Goal: Task Accomplishment & Management: Complete application form

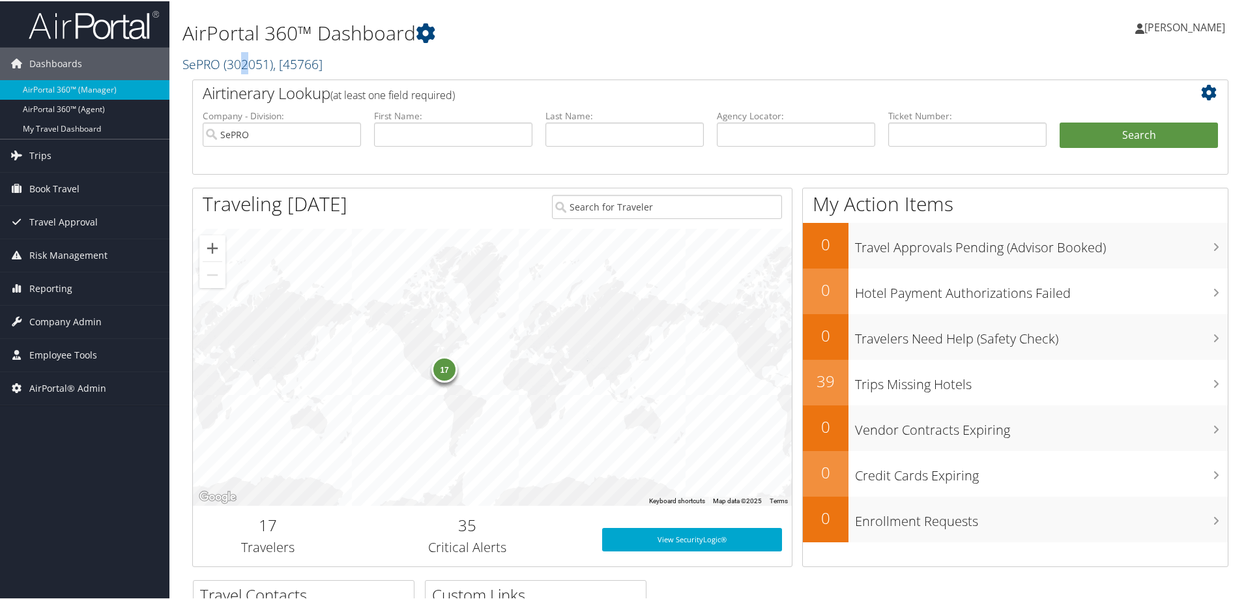
click at [245, 60] on span "( 302051 )" at bounding box center [249, 63] width 50 height 18
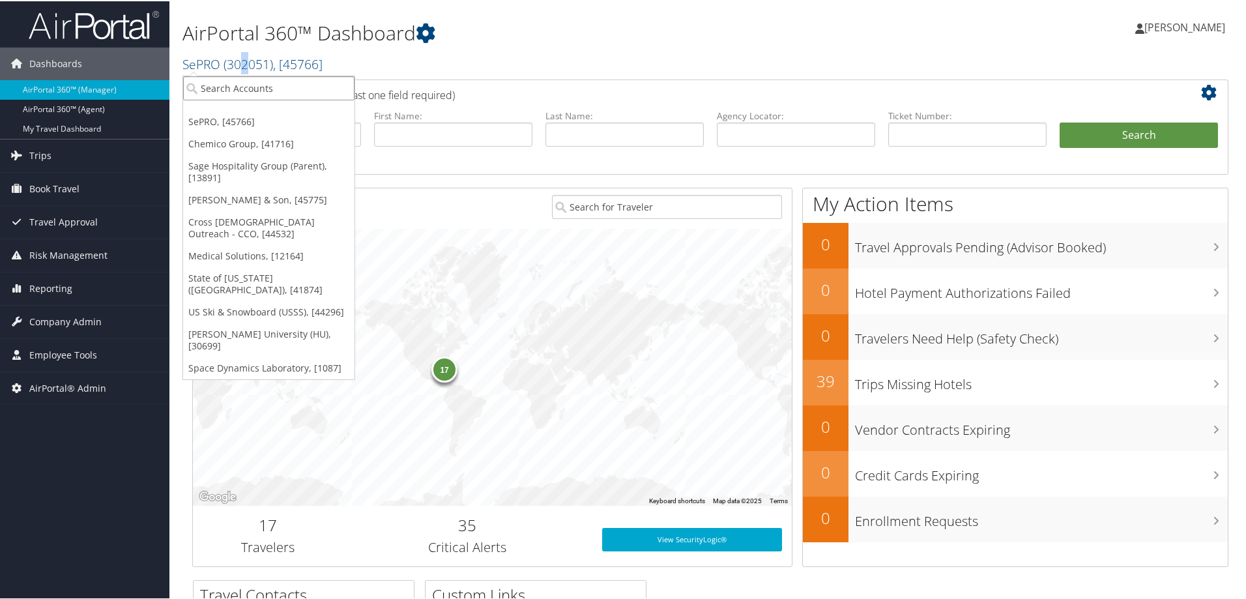
click at [244, 92] on input "search" at bounding box center [268, 87] width 171 height 24
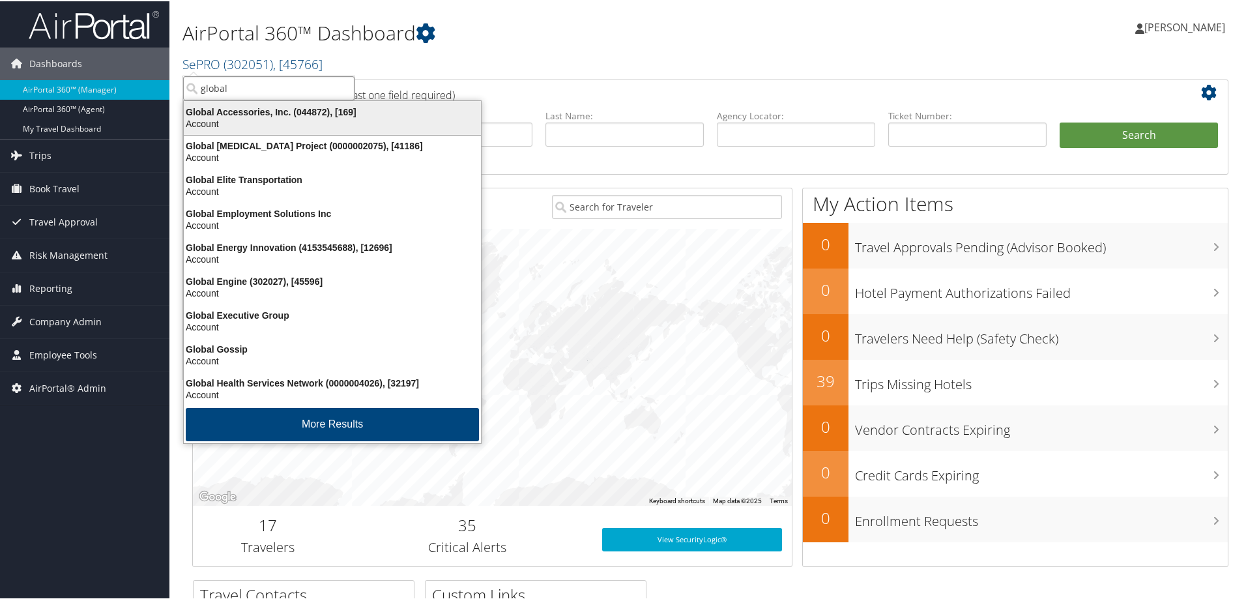
type input "global m"
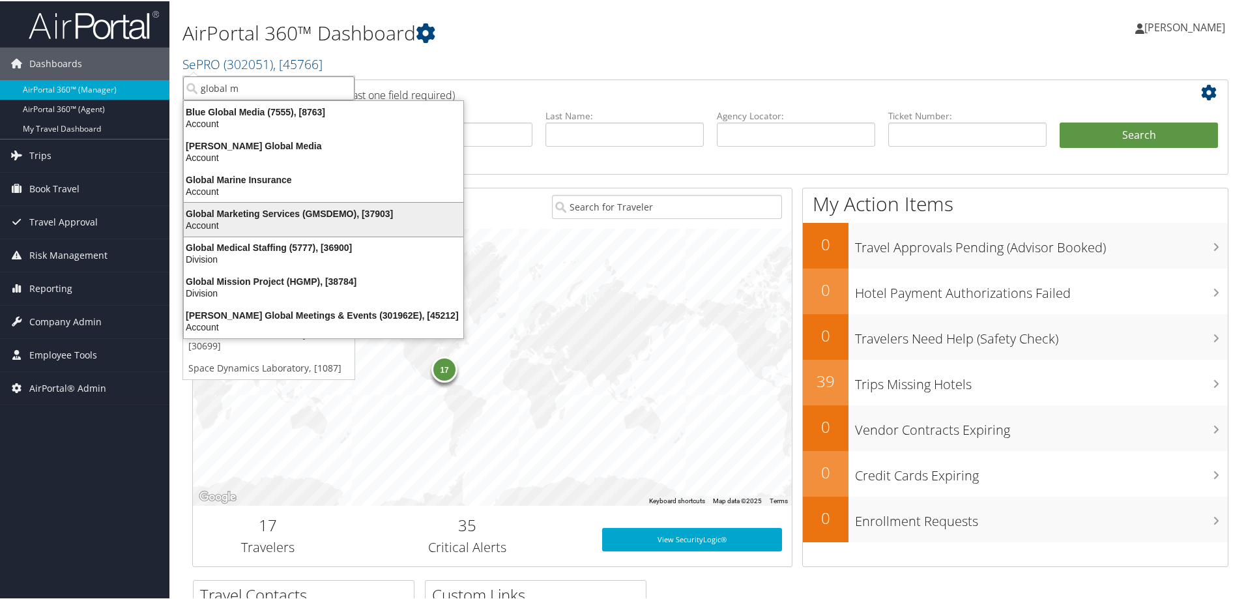
click at [246, 222] on div "Account" at bounding box center [323, 224] width 295 height 12
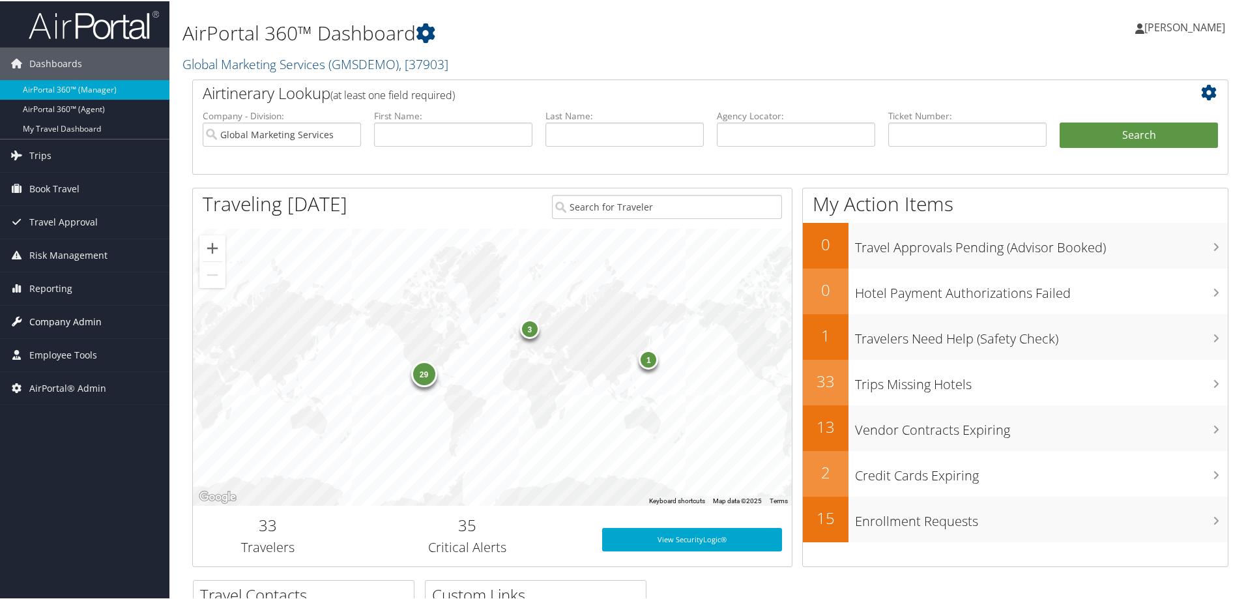
click at [68, 319] on span "Company Admin" at bounding box center [65, 320] width 72 height 33
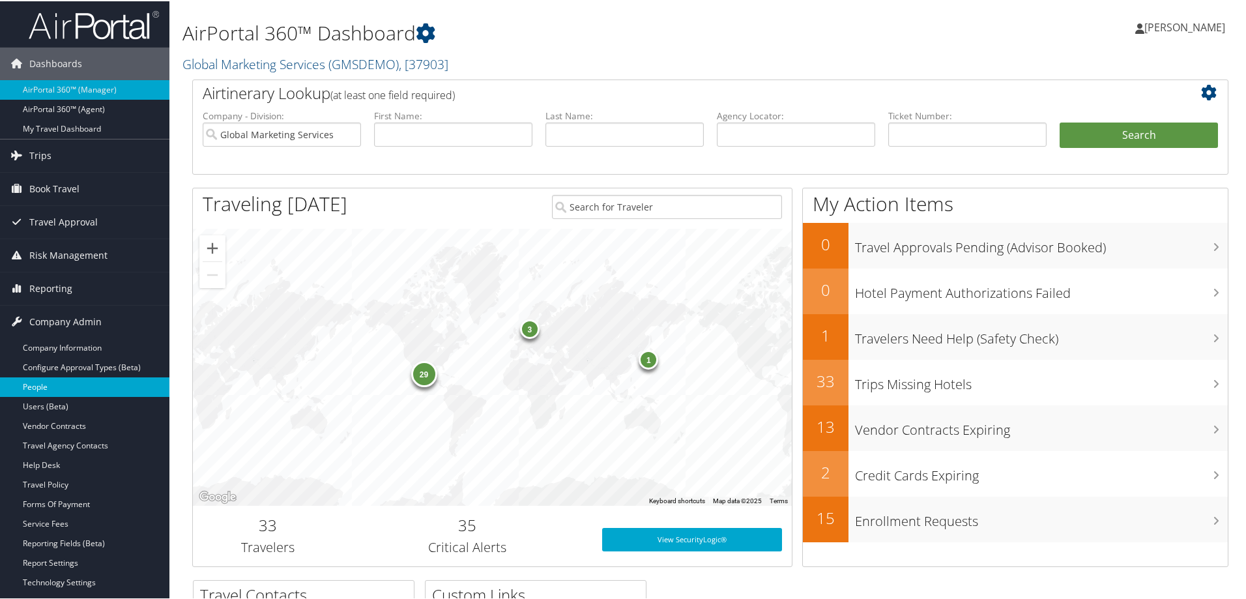
click at [48, 387] on link "People" at bounding box center [84, 386] width 169 height 20
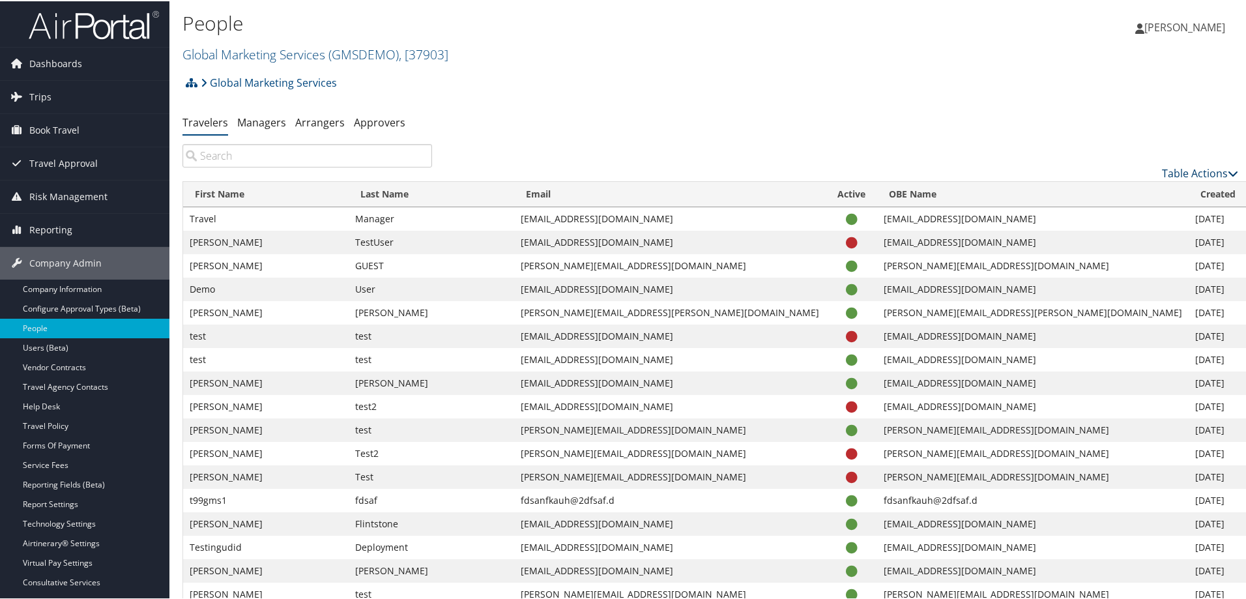
click at [1200, 171] on link "Table Actions" at bounding box center [1200, 172] width 76 height 14
click at [1084, 186] on link "Add New User" at bounding box center [1146, 192] width 171 height 22
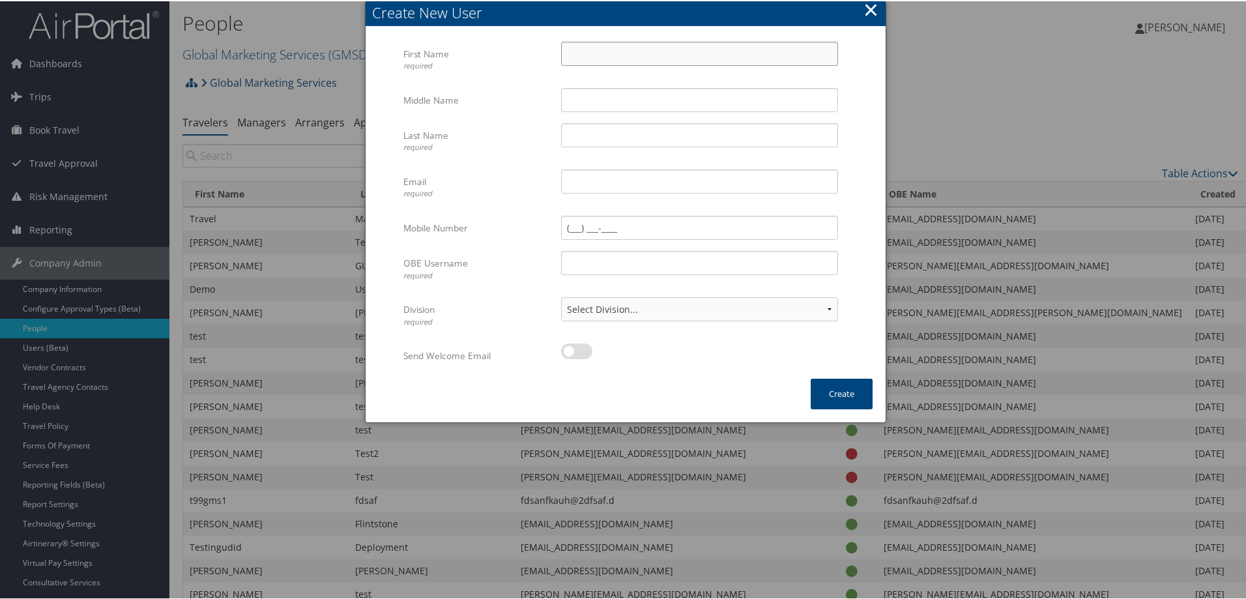
click at [589, 54] on input "First Name required" at bounding box center [699, 52] width 277 height 24
type input "Sepro"
type input "Test User"
drag, startPoint x: 605, startPoint y: 179, endPoint x: 513, endPoint y: 171, distance: 92.2
click at [513, 171] on div "Email required seprotest@sepro.com Multiple values The selected items contain d…" at bounding box center [625, 191] width 444 height 46
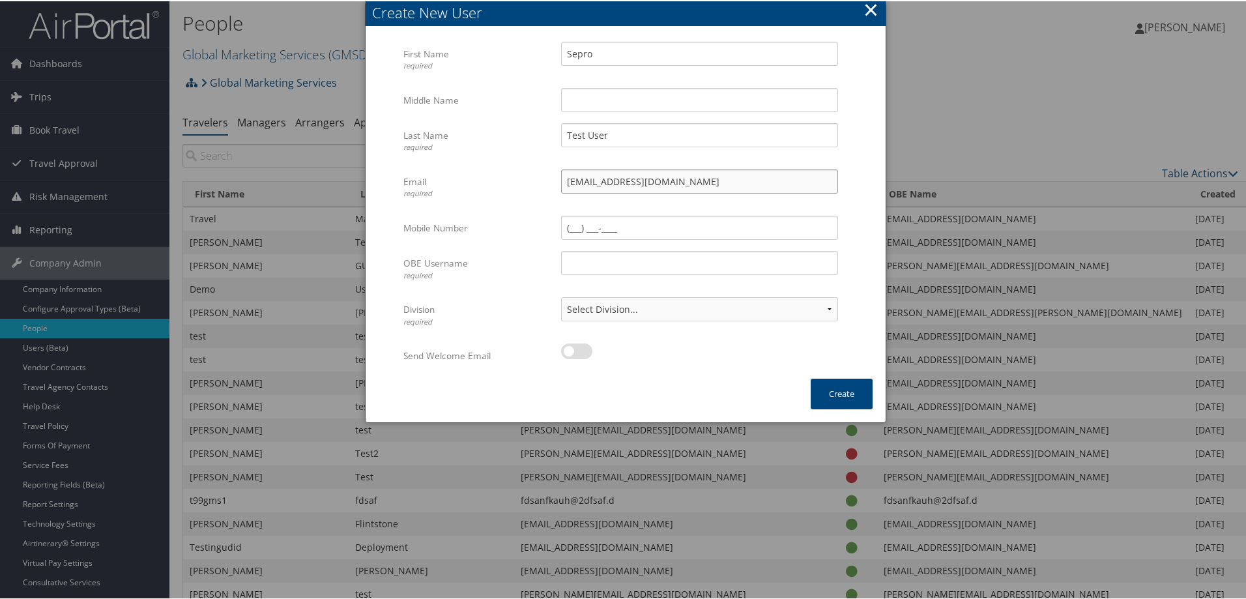
drag, startPoint x: 648, startPoint y: 185, endPoint x: 533, endPoint y: 177, distance: 115.6
click at [532, 177] on div "Email required testuser@sepro.com Multiple values The selected items contain di…" at bounding box center [625, 191] width 444 height 46
type input "[EMAIL_ADDRESS][DOMAIN_NAME]"
click at [592, 267] on input "OBE Username required" at bounding box center [699, 262] width 277 height 24
paste input "[EMAIL_ADDRESS][DOMAIN_NAME]"
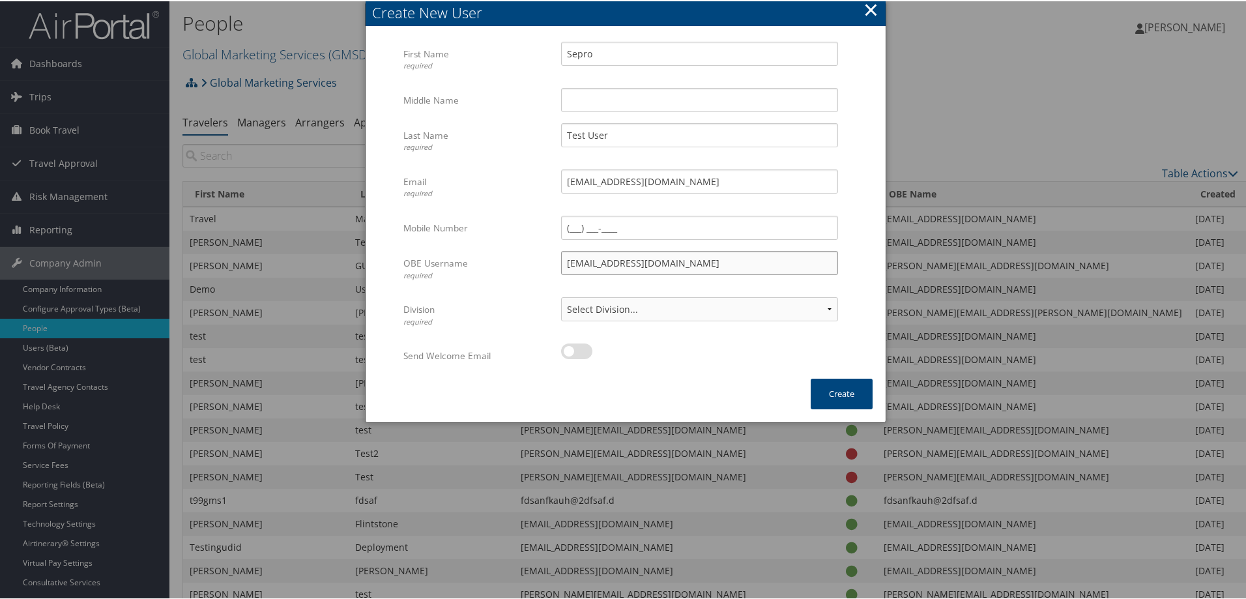
type input "[EMAIL_ADDRESS][DOMAIN_NAME]"
click at [601, 310] on select "Select Division... Account: Global Marketing Services Policy Group: test Policy…" at bounding box center [699, 308] width 277 height 24
select select "37903"
click at [561, 296] on select "Select Division... Account: Global Marketing Services Policy Group: test Policy…" at bounding box center [699, 308] width 277 height 24
click at [648, 349] on div at bounding box center [699, 357] width 277 height 30
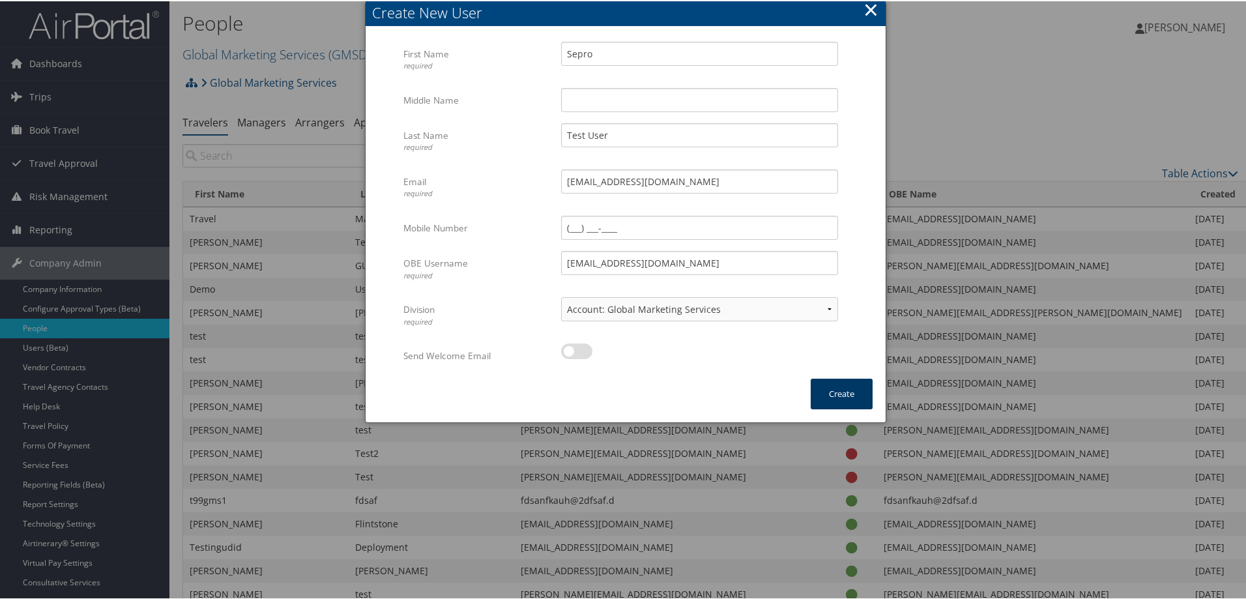
click at [846, 397] on button "Create" at bounding box center [842, 392] width 62 height 31
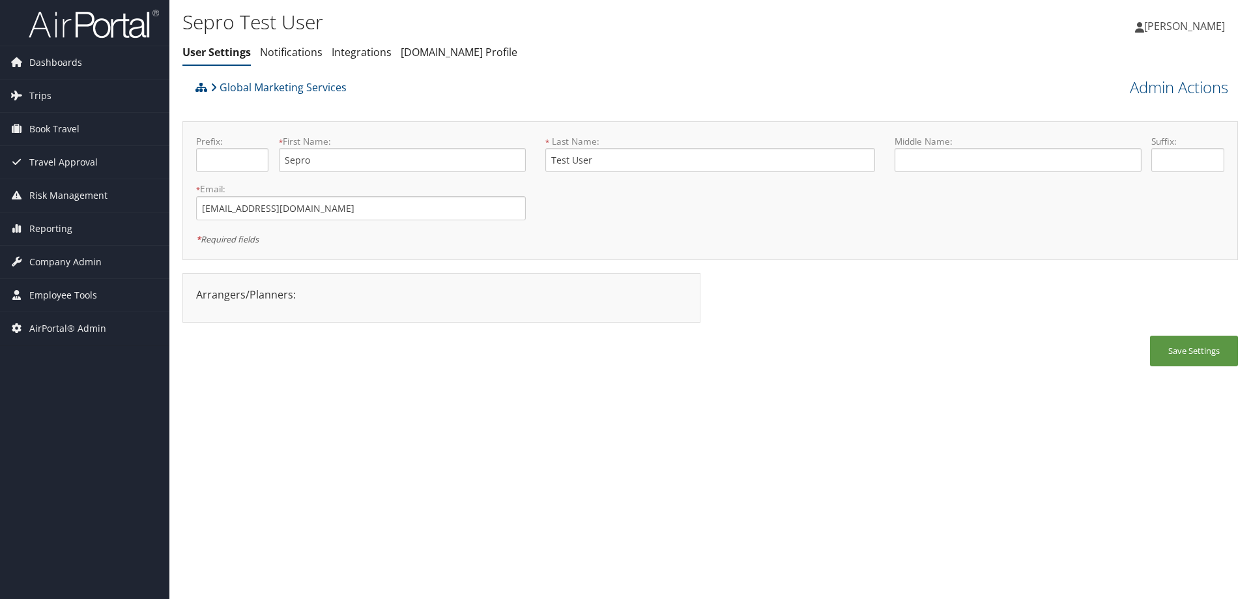
click at [1178, 27] on span "[PERSON_NAME]" at bounding box center [1184, 26] width 81 height 14
click at [1108, 237] on link "Sign Out" at bounding box center [1151, 235] width 145 height 22
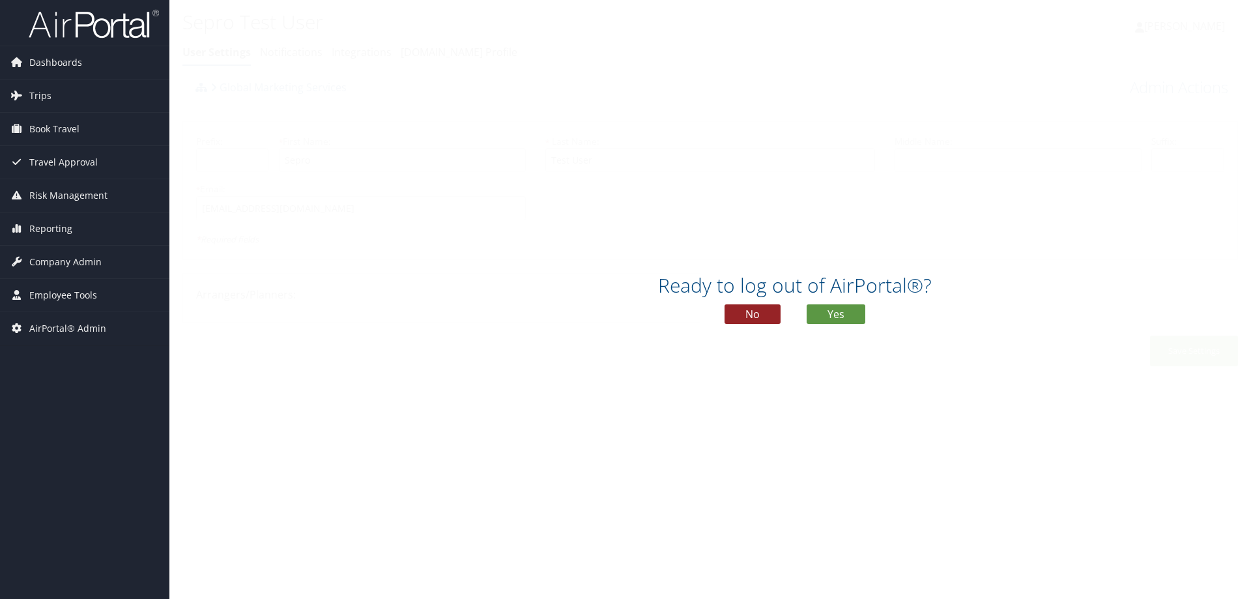
click at [747, 314] on button "No" at bounding box center [753, 314] width 56 height 20
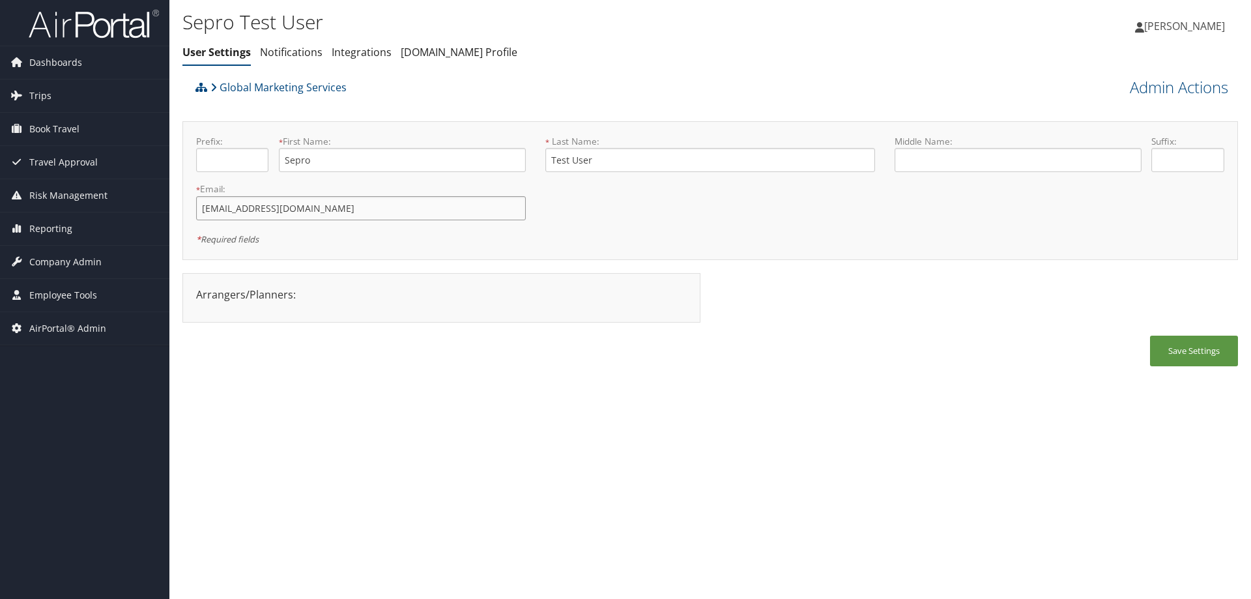
drag, startPoint x: 296, startPoint y: 211, endPoint x: 199, endPoint y: 208, distance: 96.5
click at [199, 208] on input "[EMAIL_ADDRESS][DOMAIN_NAME]" at bounding box center [361, 208] width 330 height 24
click at [1165, 25] on span "[PERSON_NAME]" at bounding box center [1184, 26] width 81 height 14
click at [1106, 231] on link "Sign Out" at bounding box center [1151, 235] width 145 height 22
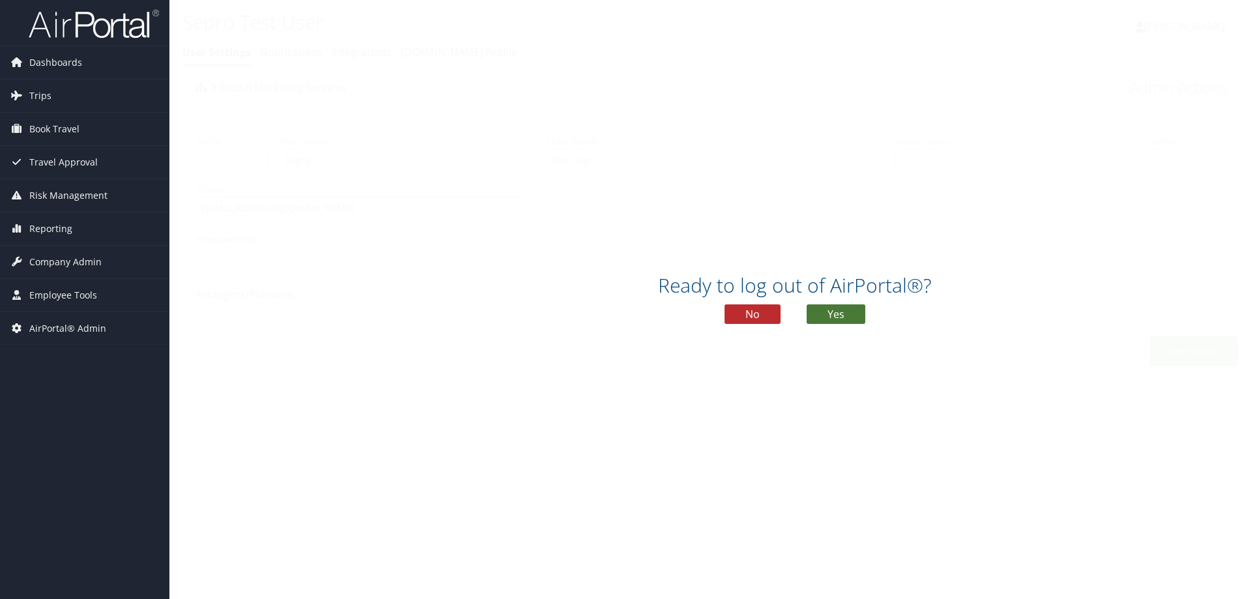
click at [849, 310] on button "Yes" at bounding box center [836, 314] width 59 height 20
